Goal: Task Accomplishment & Management: Use online tool/utility

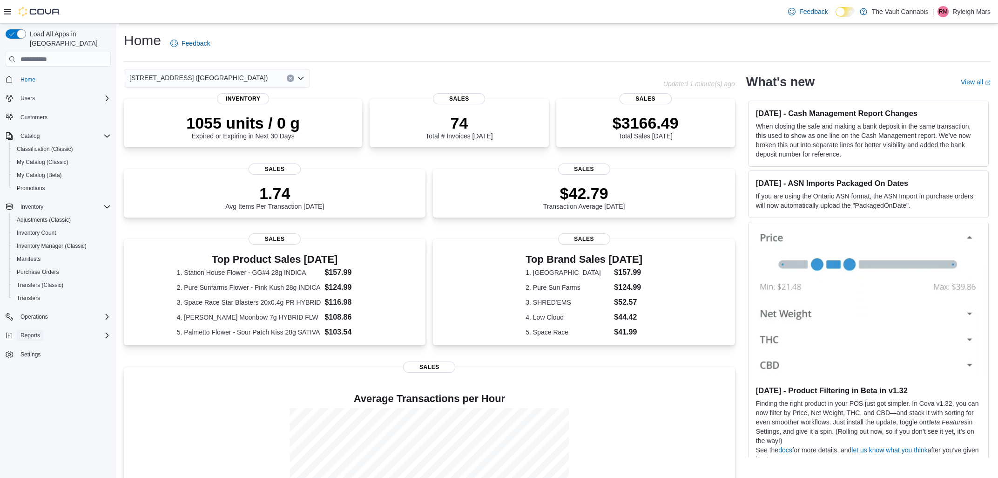
click at [41, 330] on button "Reports" at bounding box center [30, 335] width 27 height 11
click at [31, 371] on span "Reports" at bounding box center [27, 374] width 20 height 7
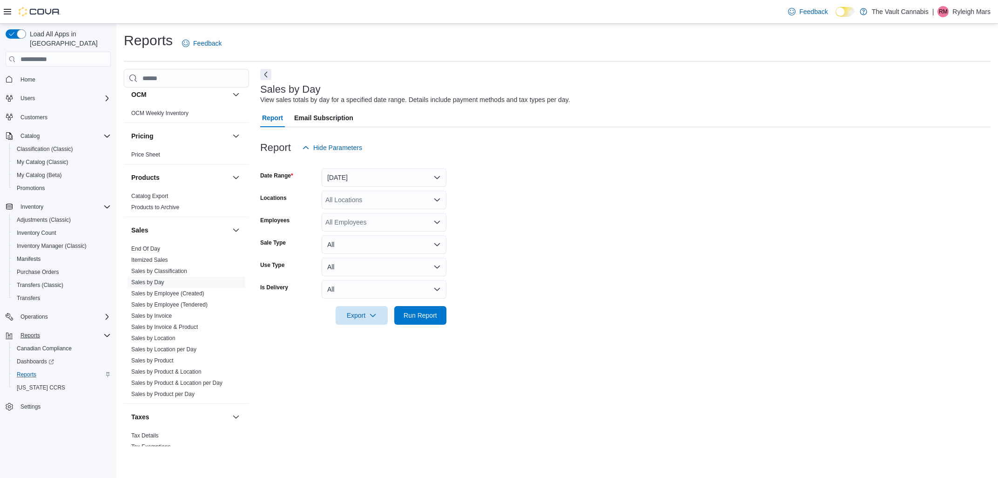
scroll to position [603, 0]
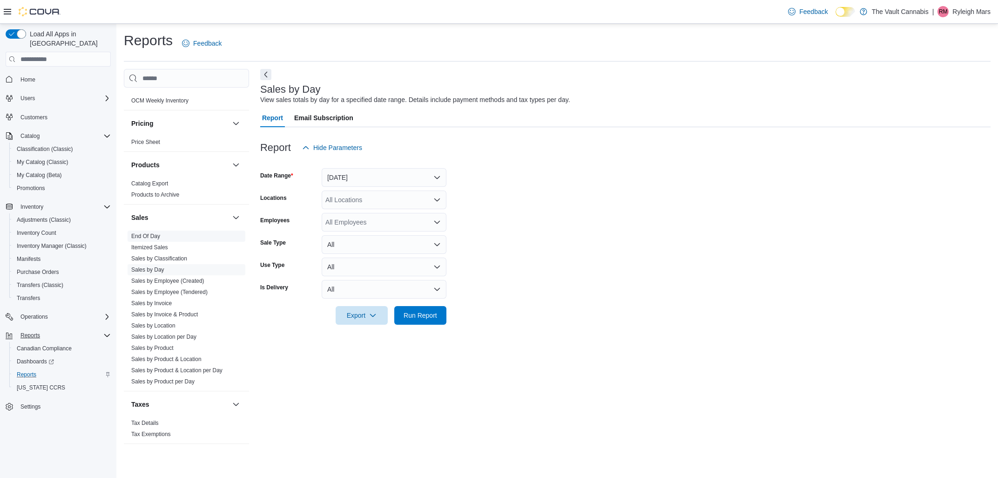
click at [151, 233] on link "End Of Day" at bounding box center [145, 236] width 29 height 7
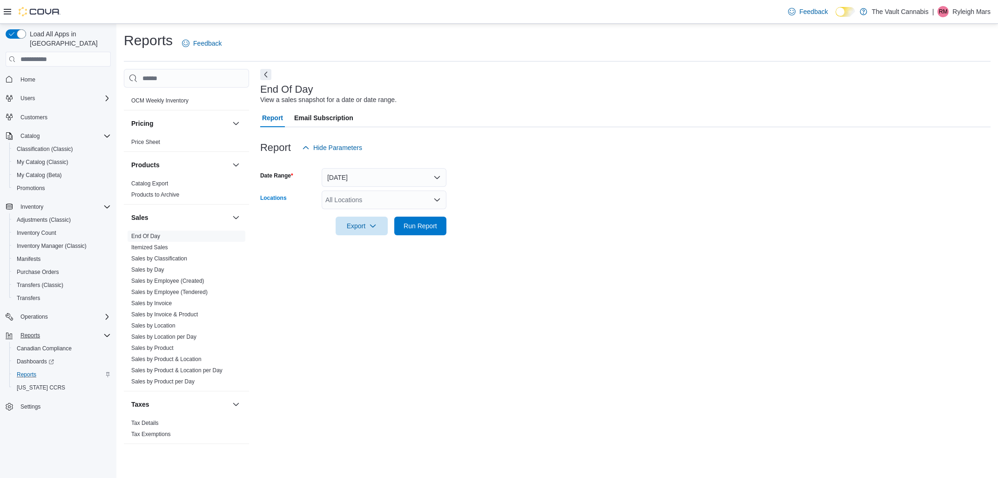
click at [393, 198] on div "All Locations" at bounding box center [384, 199] width 125 height 19
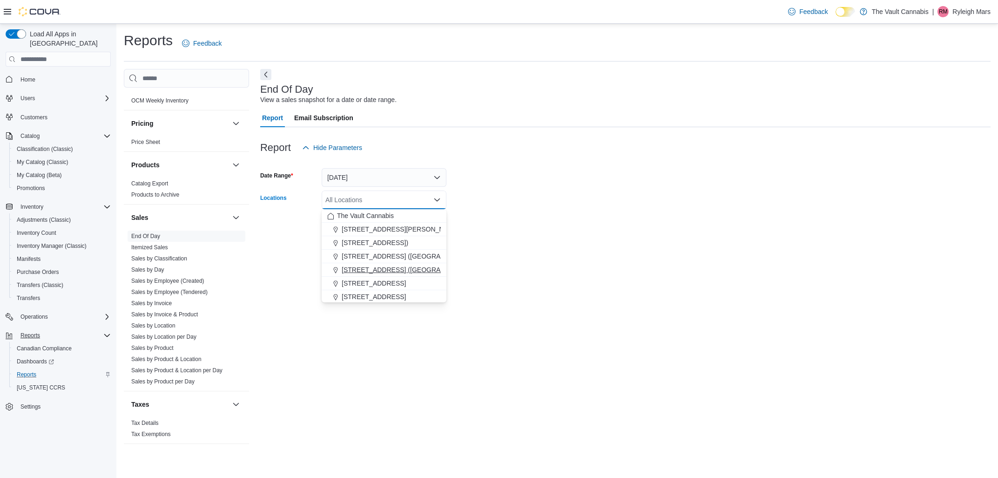
click at [365, 269] on span "[STREET_ADDRESS] ([GEOGRAPHIC_DATA])" at bounding box center [411, 269] width 138 height 9
click at [647, 210] on div at bounding box center [625, 212] width 731 height 7
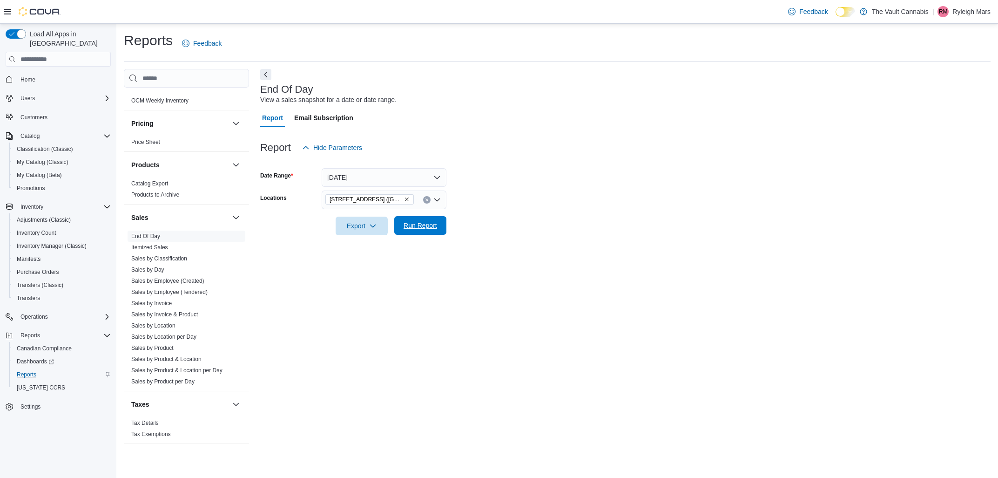
click at [408, 226] on span "Run Report" at bounding box center [421, 225] width 34 height 9
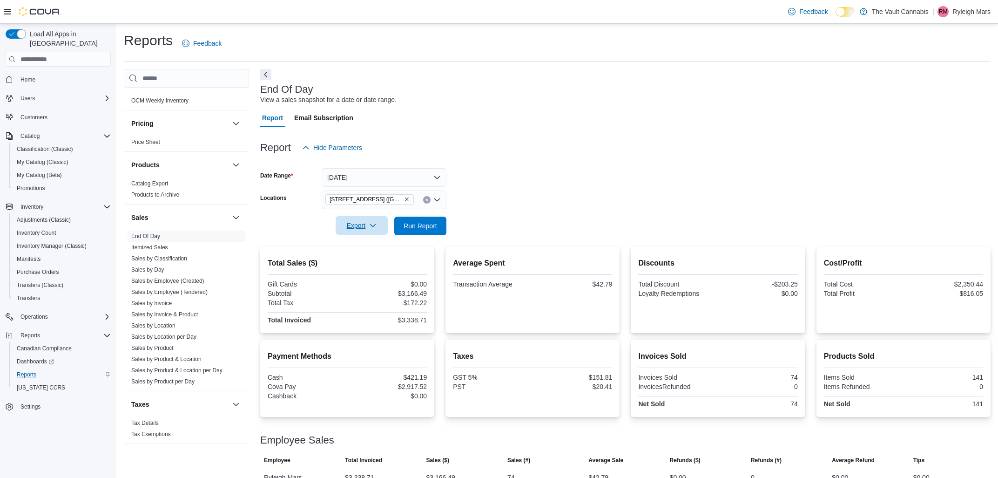
click at [370, 224] on icon "button" at bounding box center [372, 225] width 7 height 7
click at [369, 264] on span "Export to Pdf" at bounding box center [363, 262] width 42 height 7
